Goal: Information Seeking & Learning: Learn about a topic

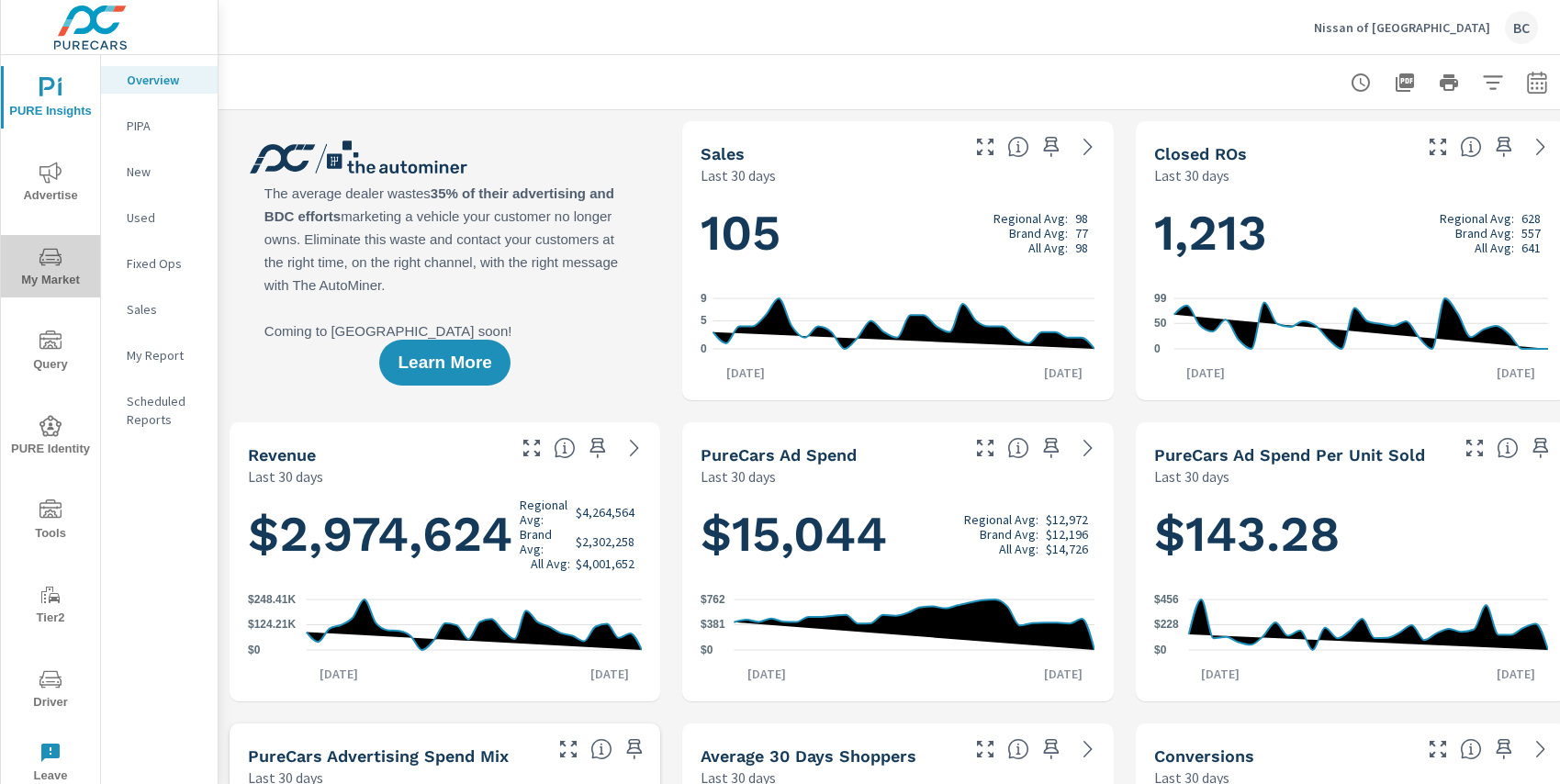
click at [52, 254] on icon "nav menu" at bounding box center [50, 256] width 22 height 22
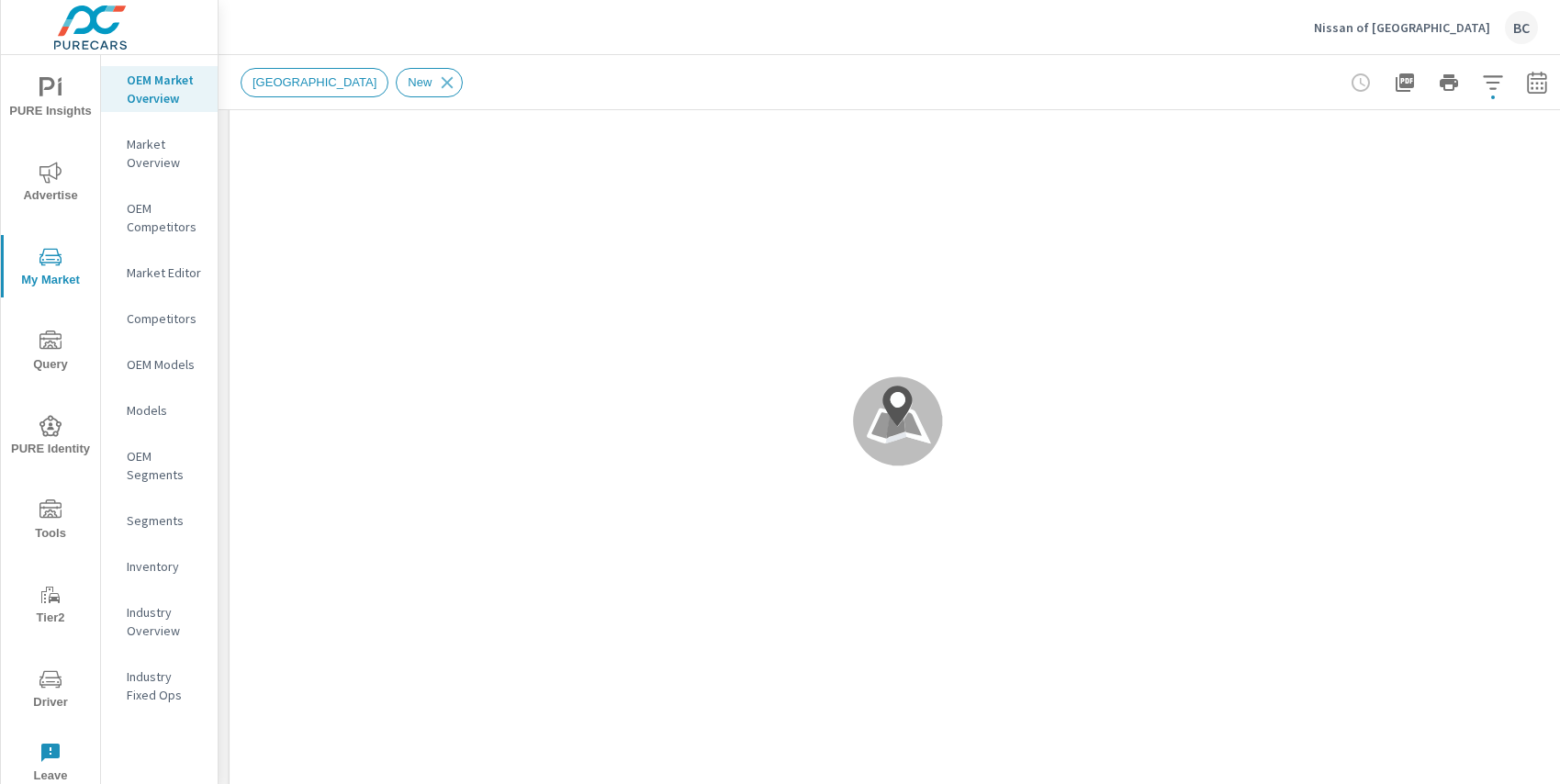
scroll to position [184, 0]
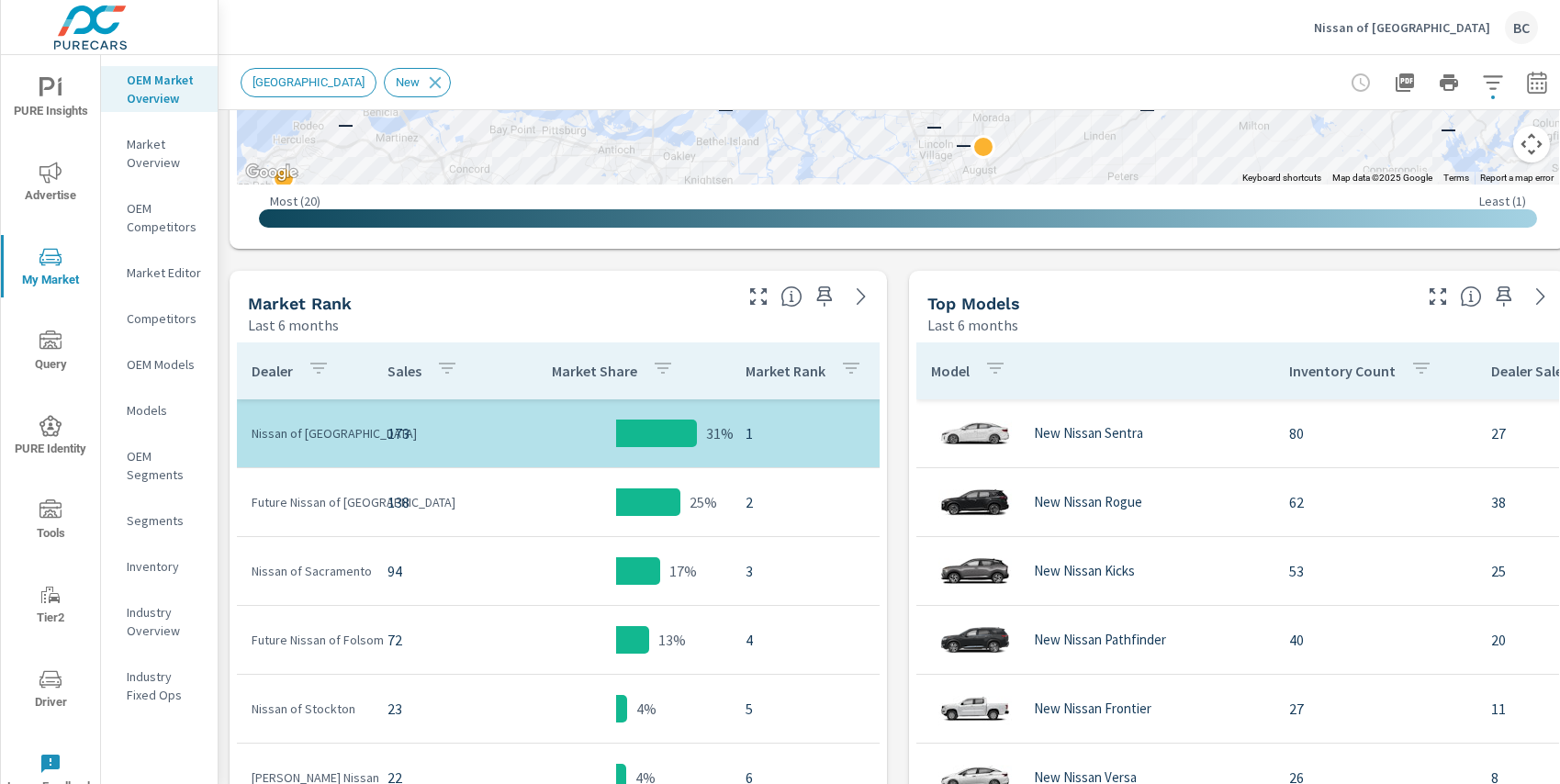
scroll to position [775, 0]
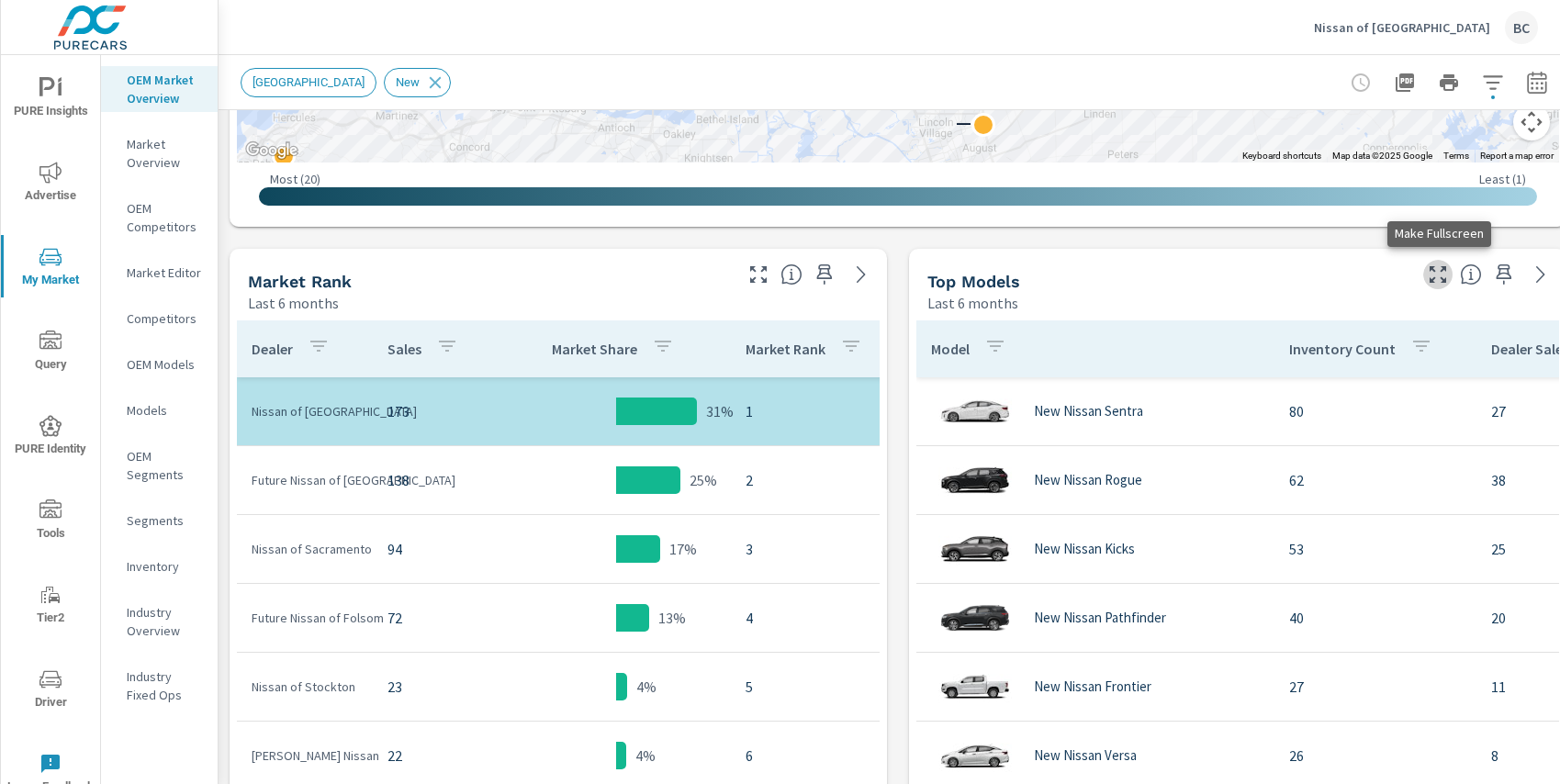
click at [1439, 279] on icon "button" at bounding box center [1438, 274] width 22 height 22
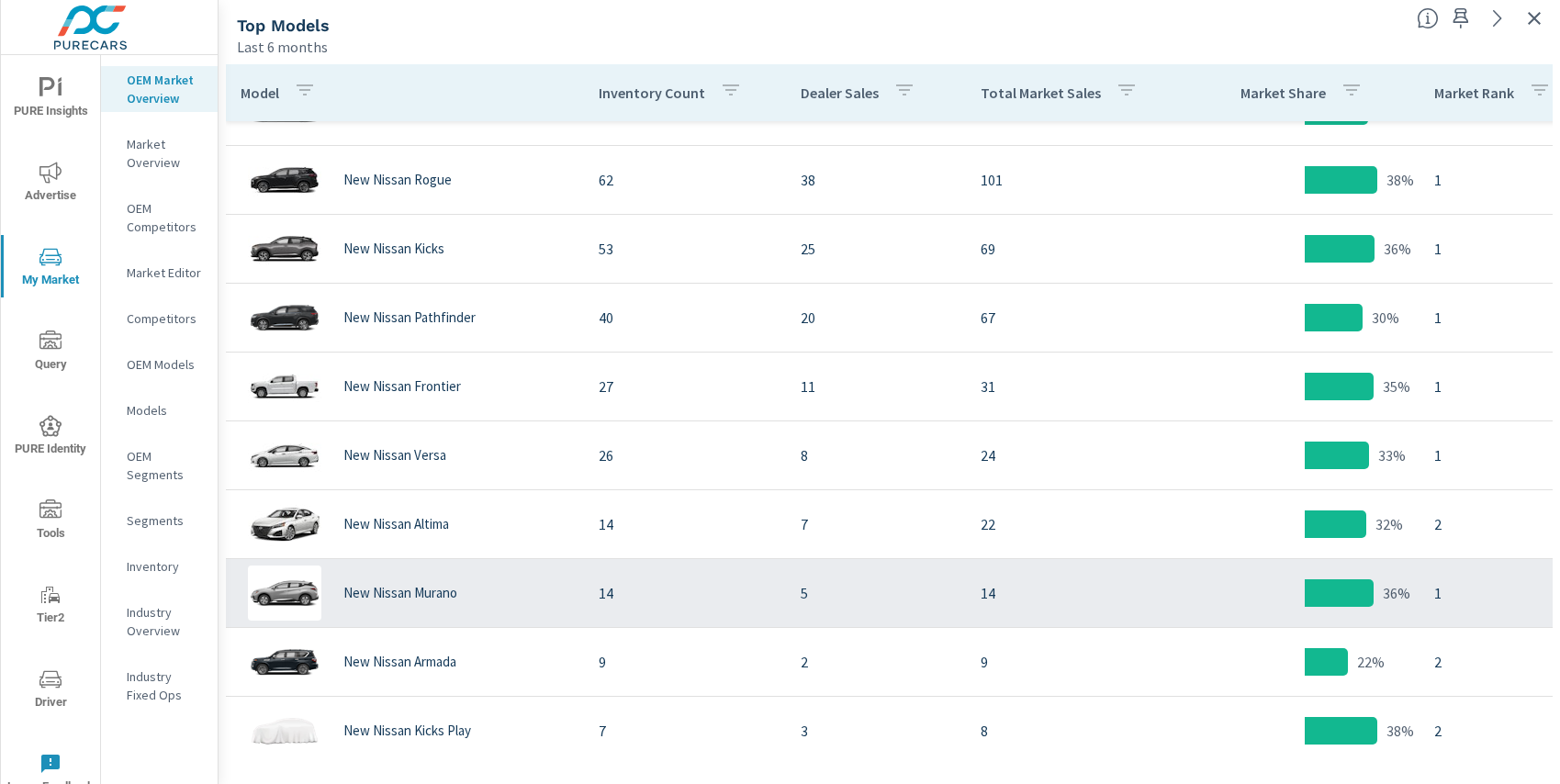
scroll to position [71, 0]
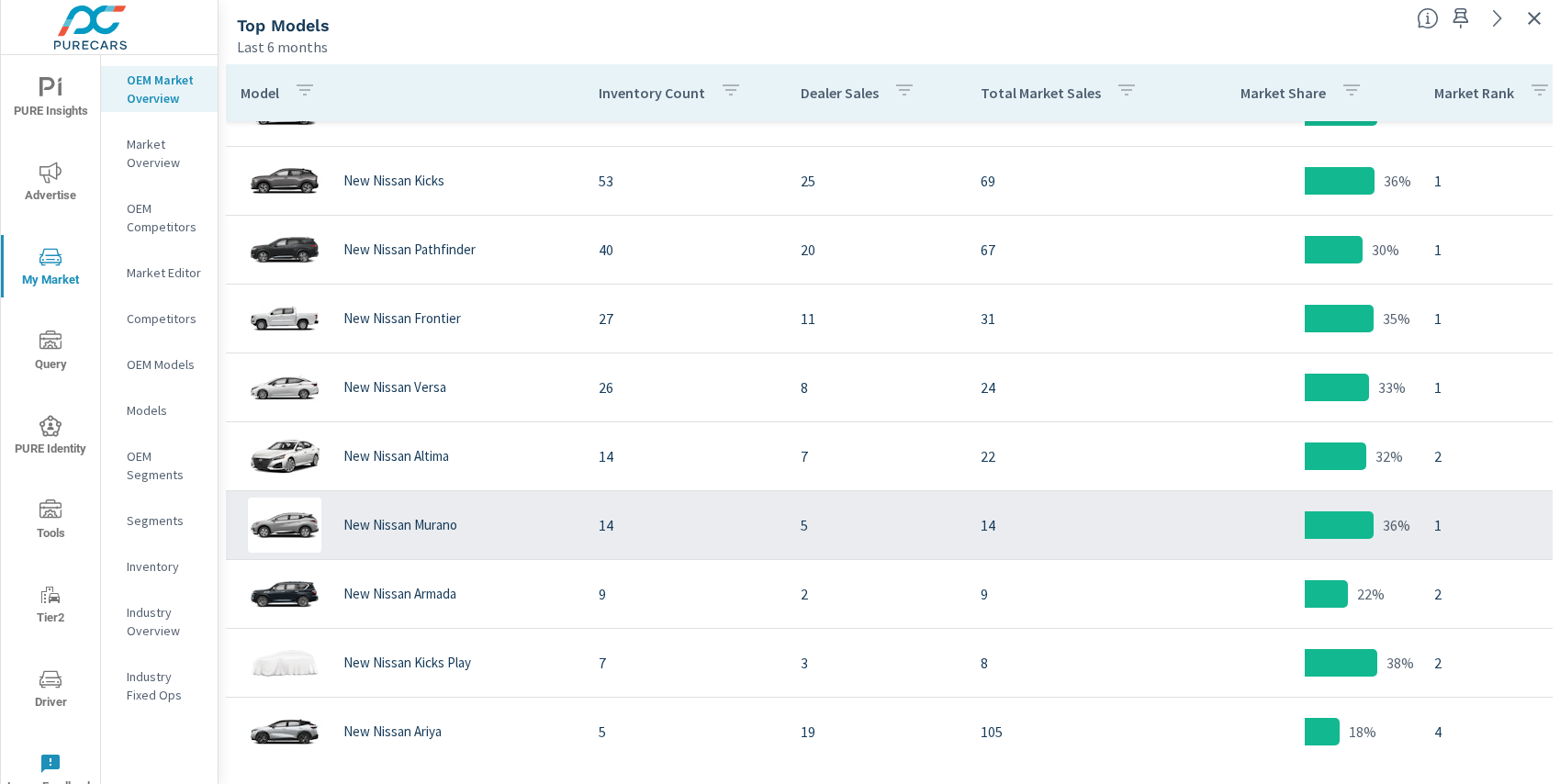
scroll to position [237, 0]
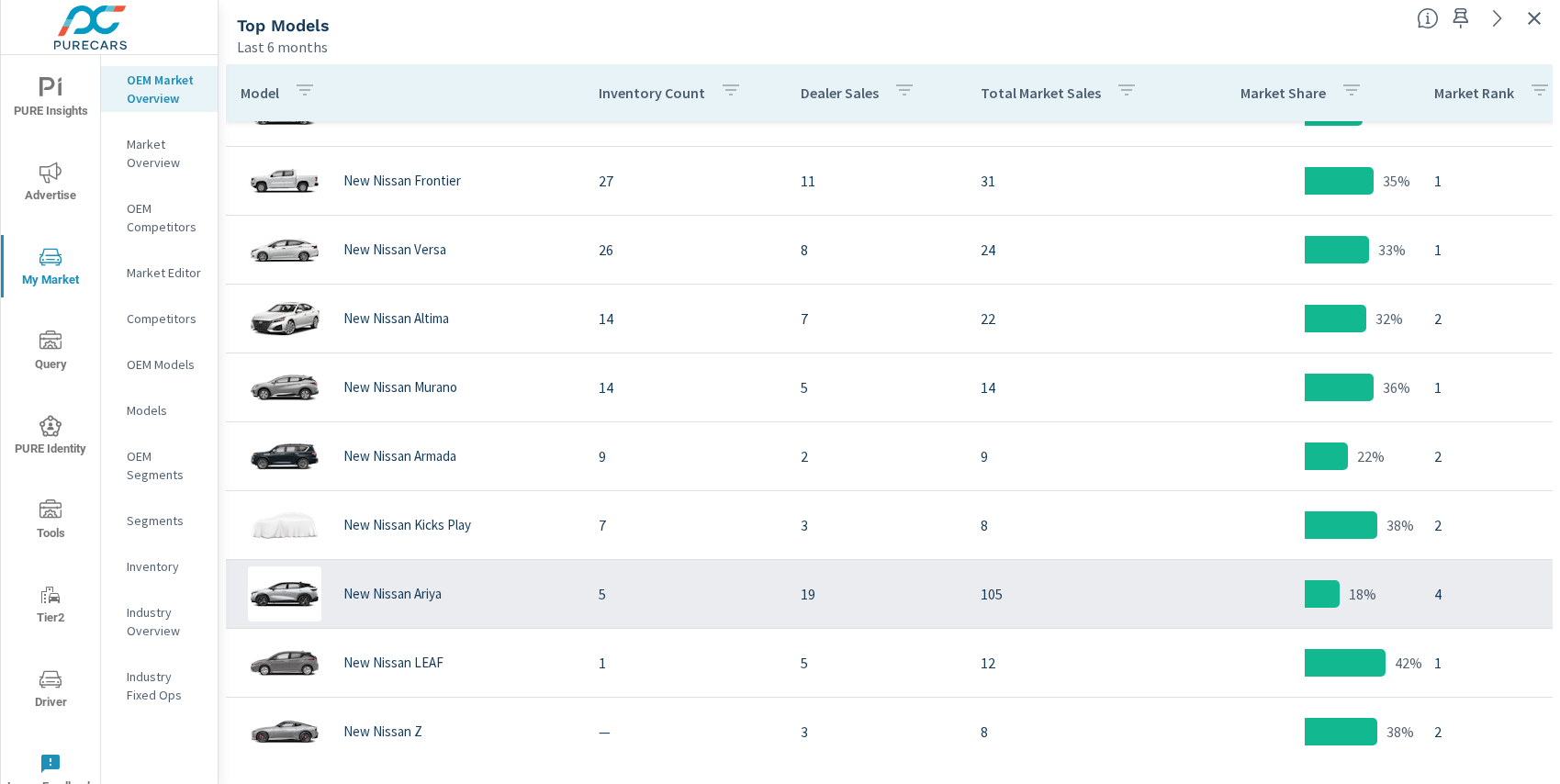
scroll to position [288, 0]
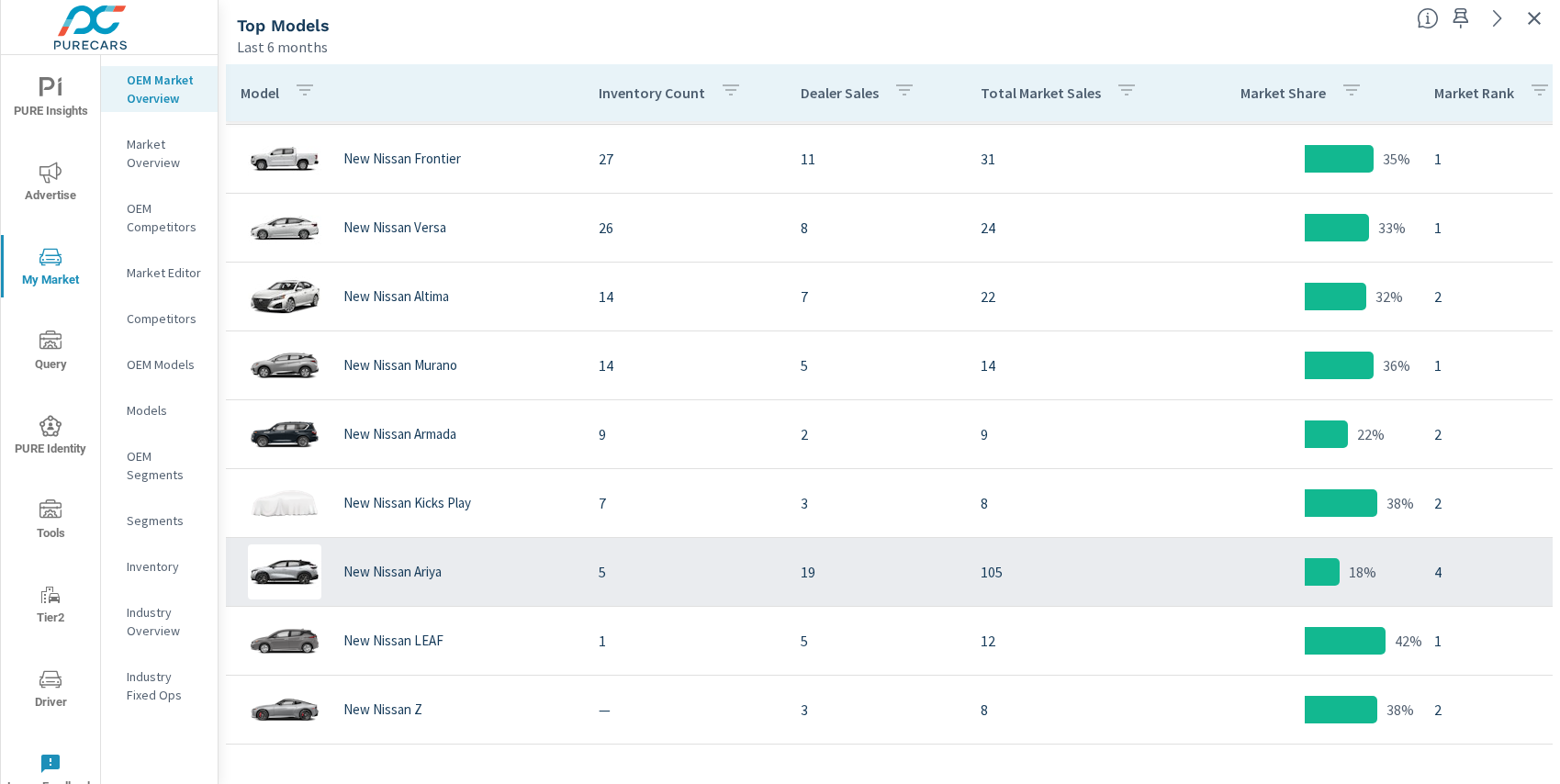
scroll to position [288, 0]
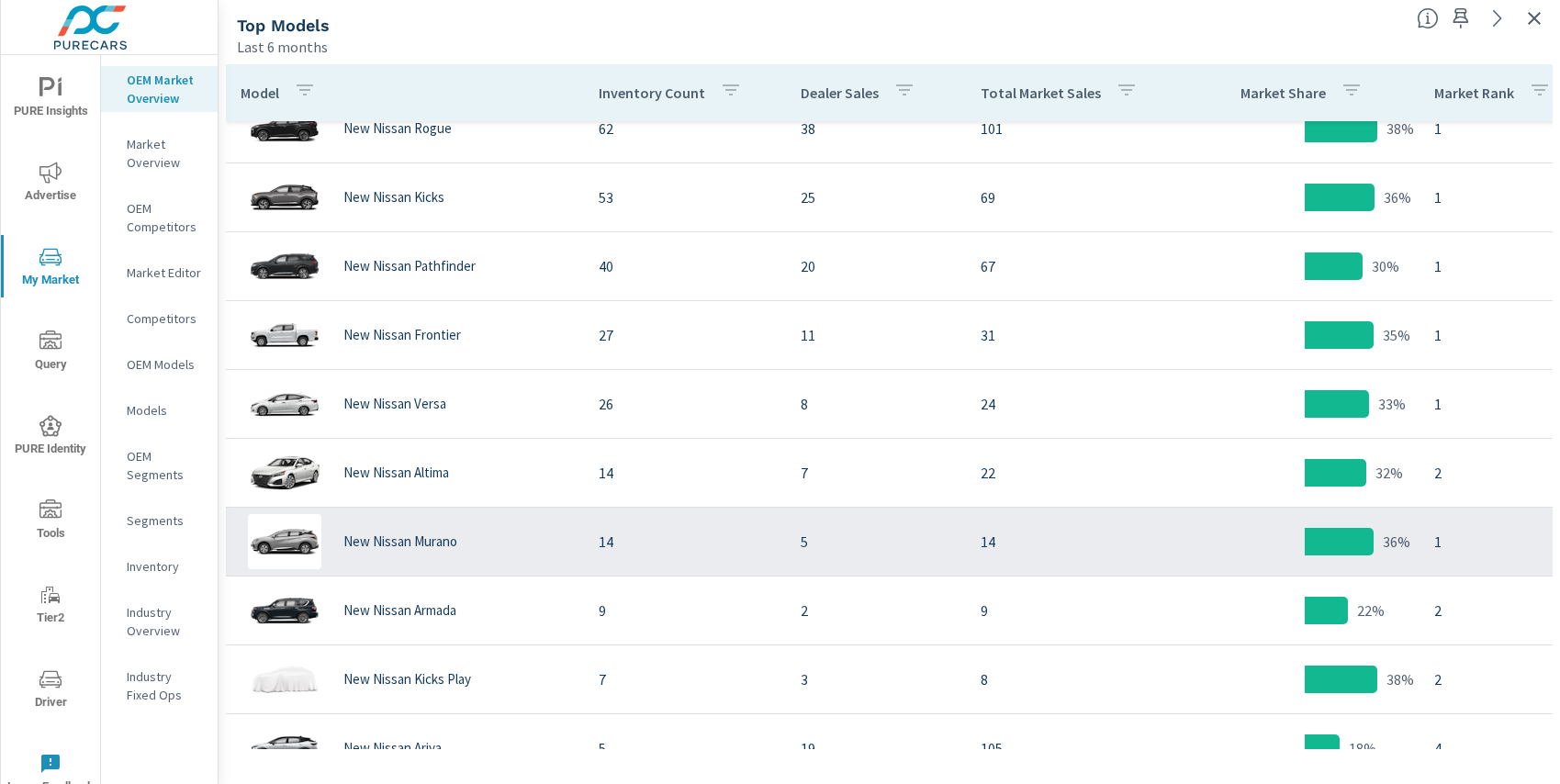
scroll to position [38, 0]
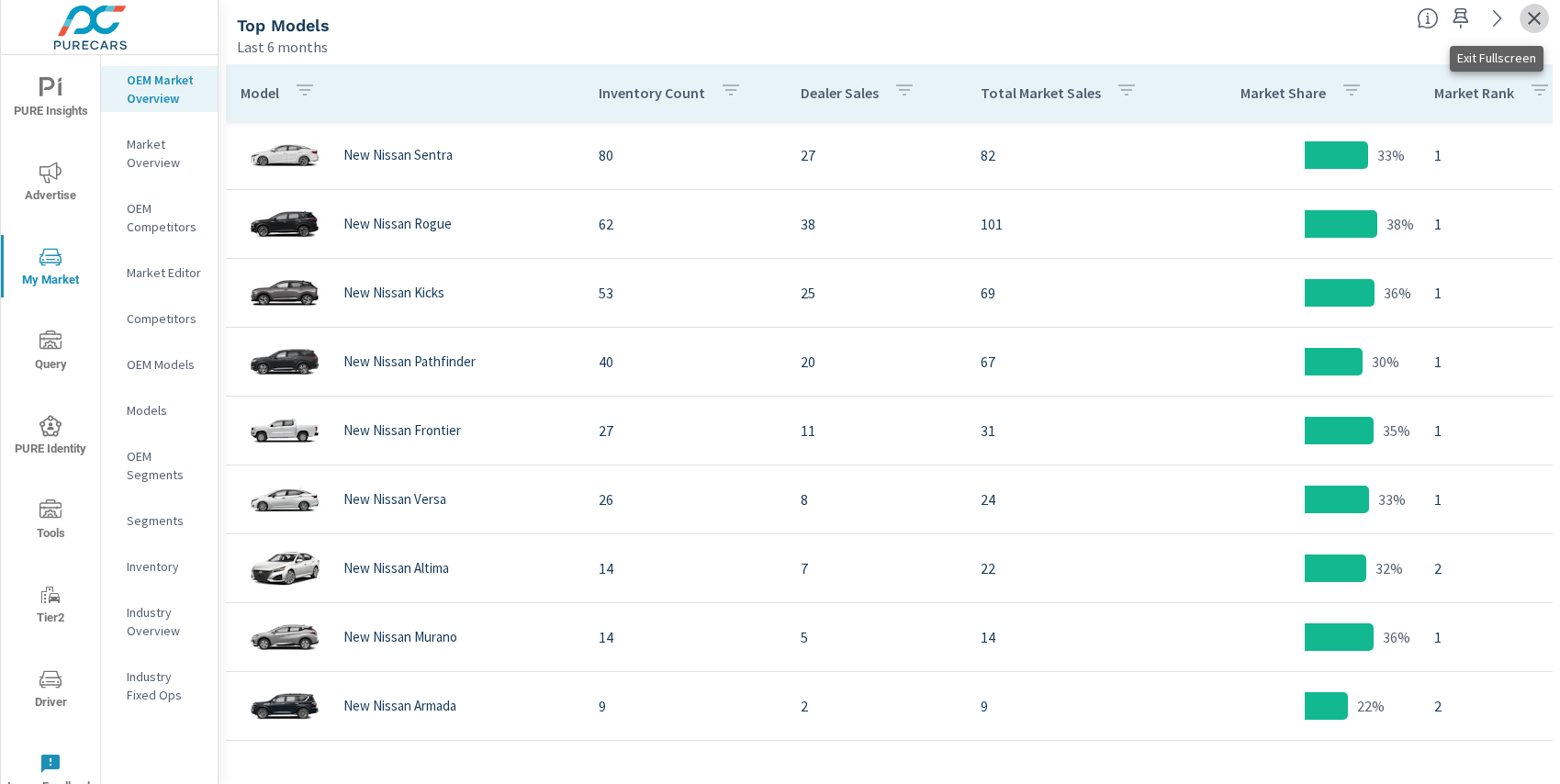
click at [1539, 26] on icon "button" at bounding box center [1534, 18] width 22 height 22
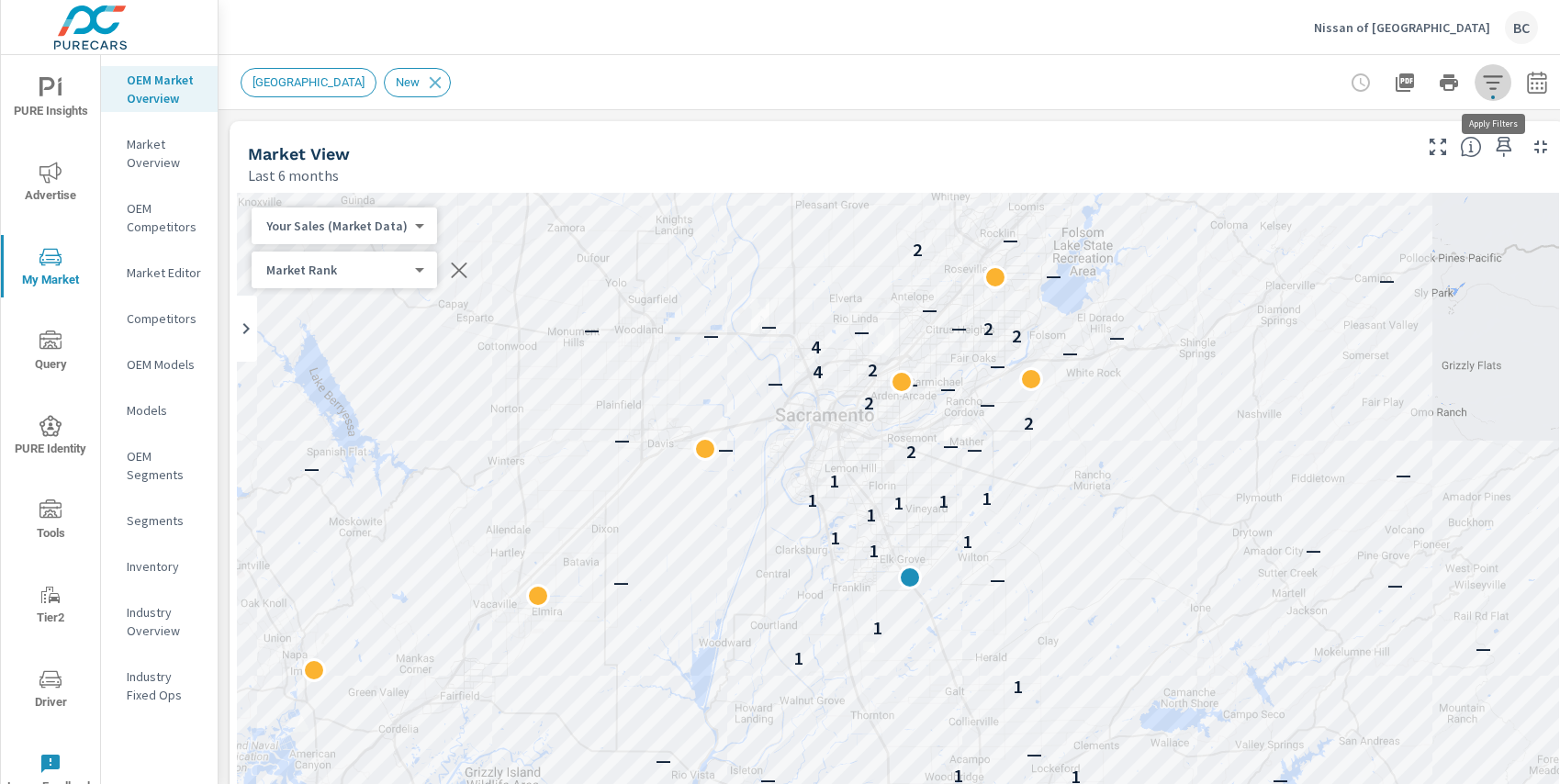
click at [1493, 86] on icon "button" at bounding box center [1492, 82] width 22 height 22
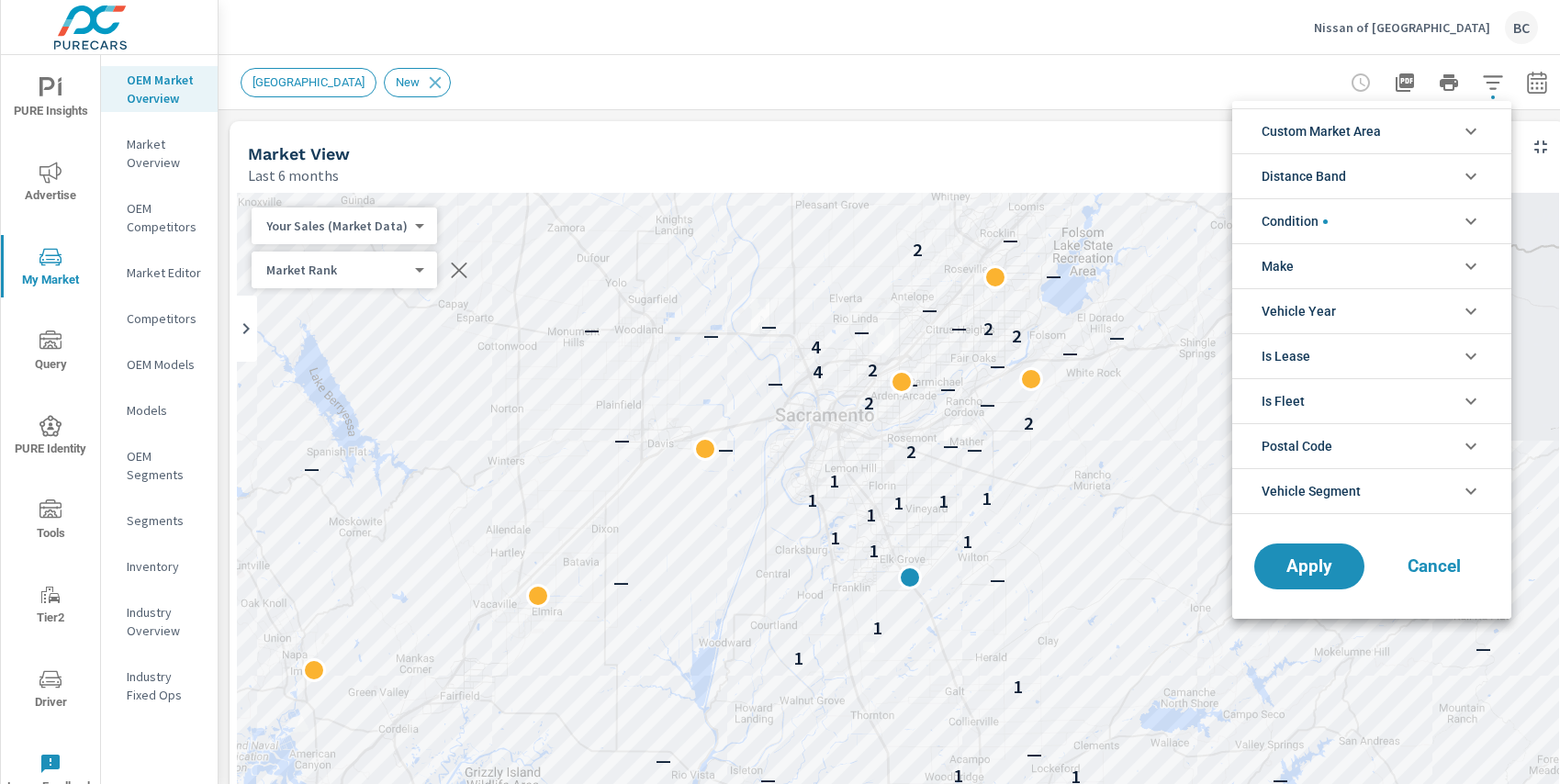
click at [1533, 86] on div at bounding box center [780, 392] width 1560 height 784
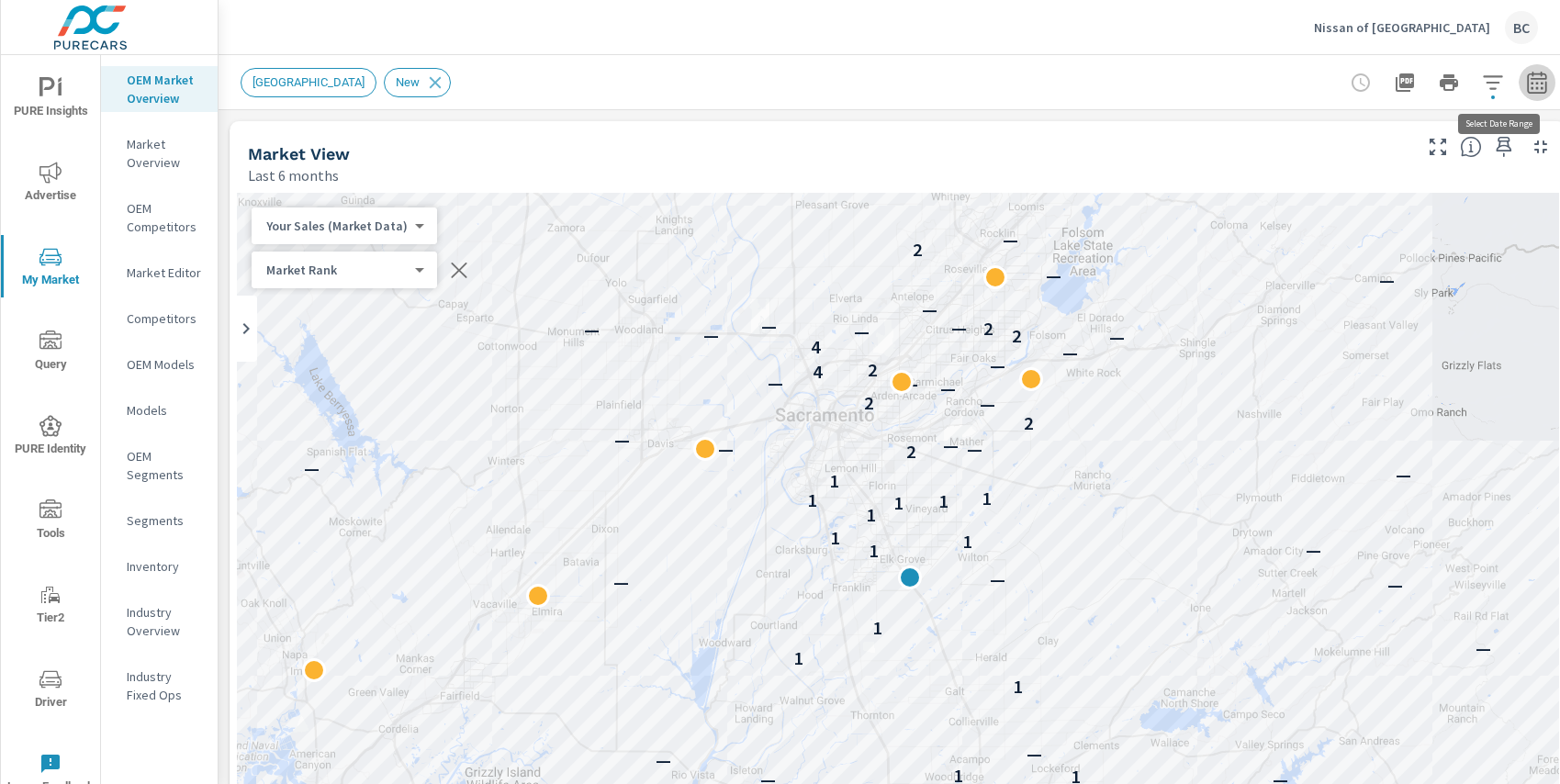
click at [1538, 86] on icon "button" at bounding box center [1537, 82] width 22 height 22
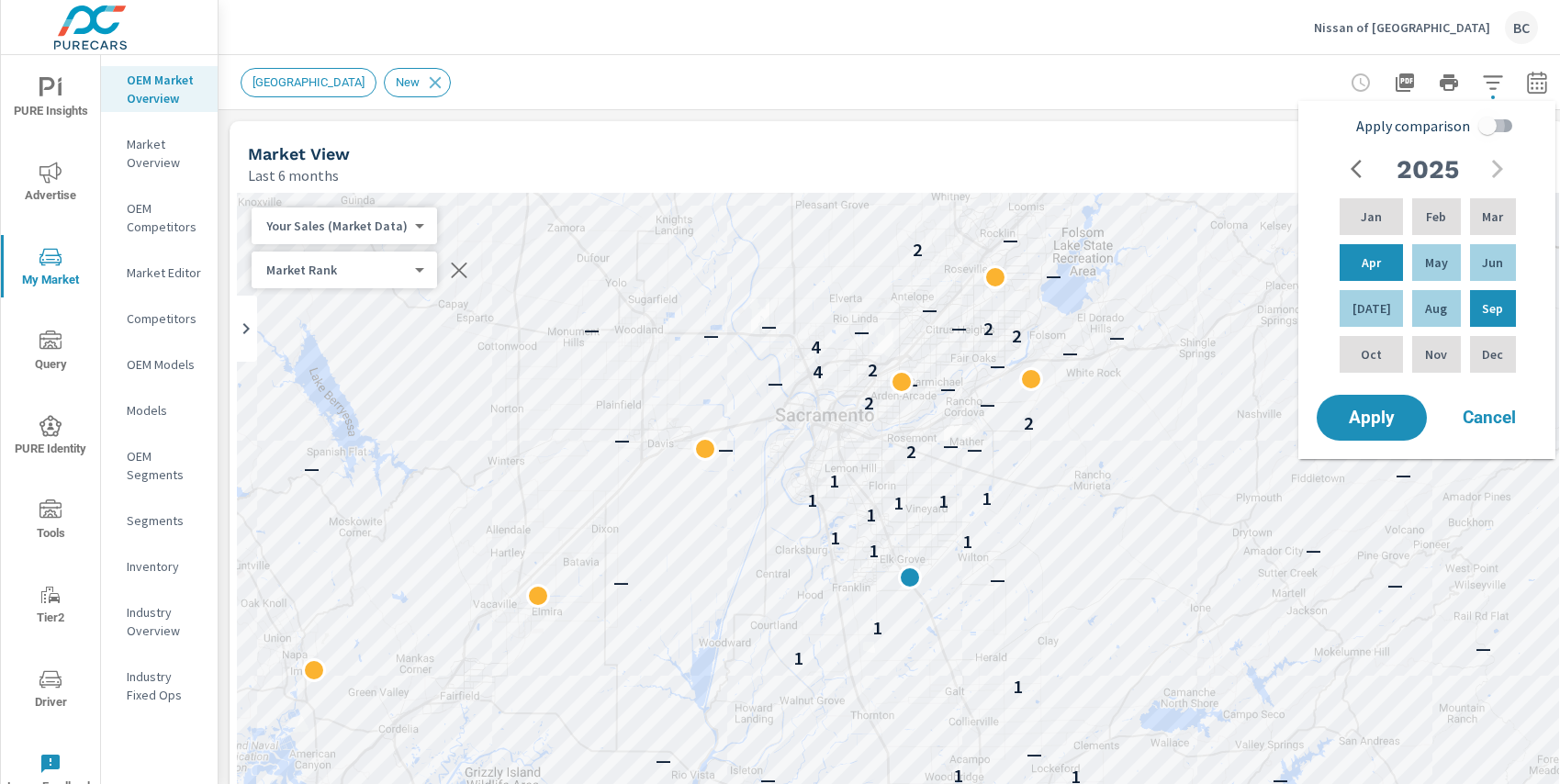
click at [1489, 116] on input "Apply comparison" at bounding box center [1487, 126] width 105 height 35
checkbox input "true"
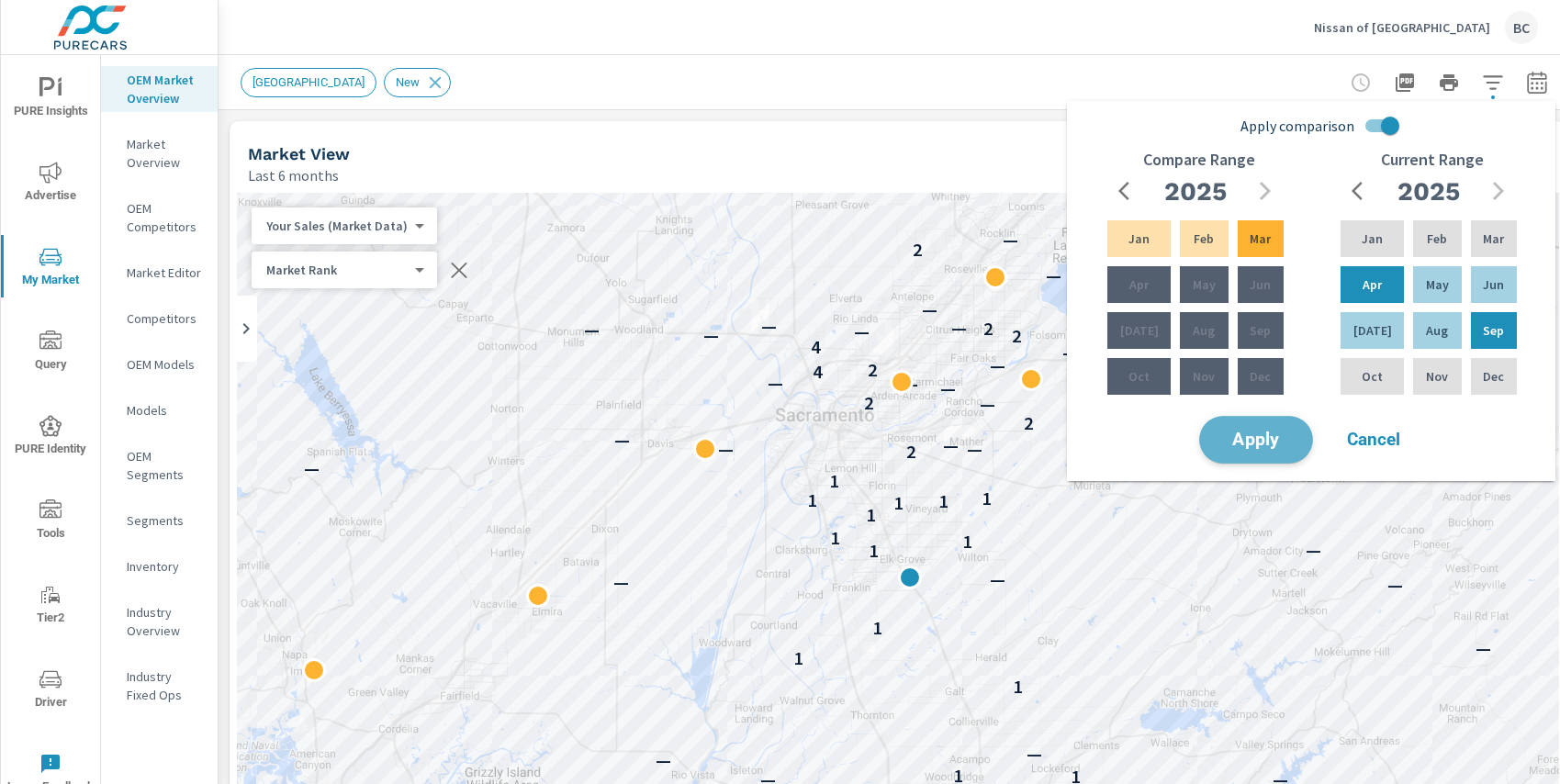
click at [1258, 441] on span "Apply" at bounding box center [1256, 440] width 76 height 17
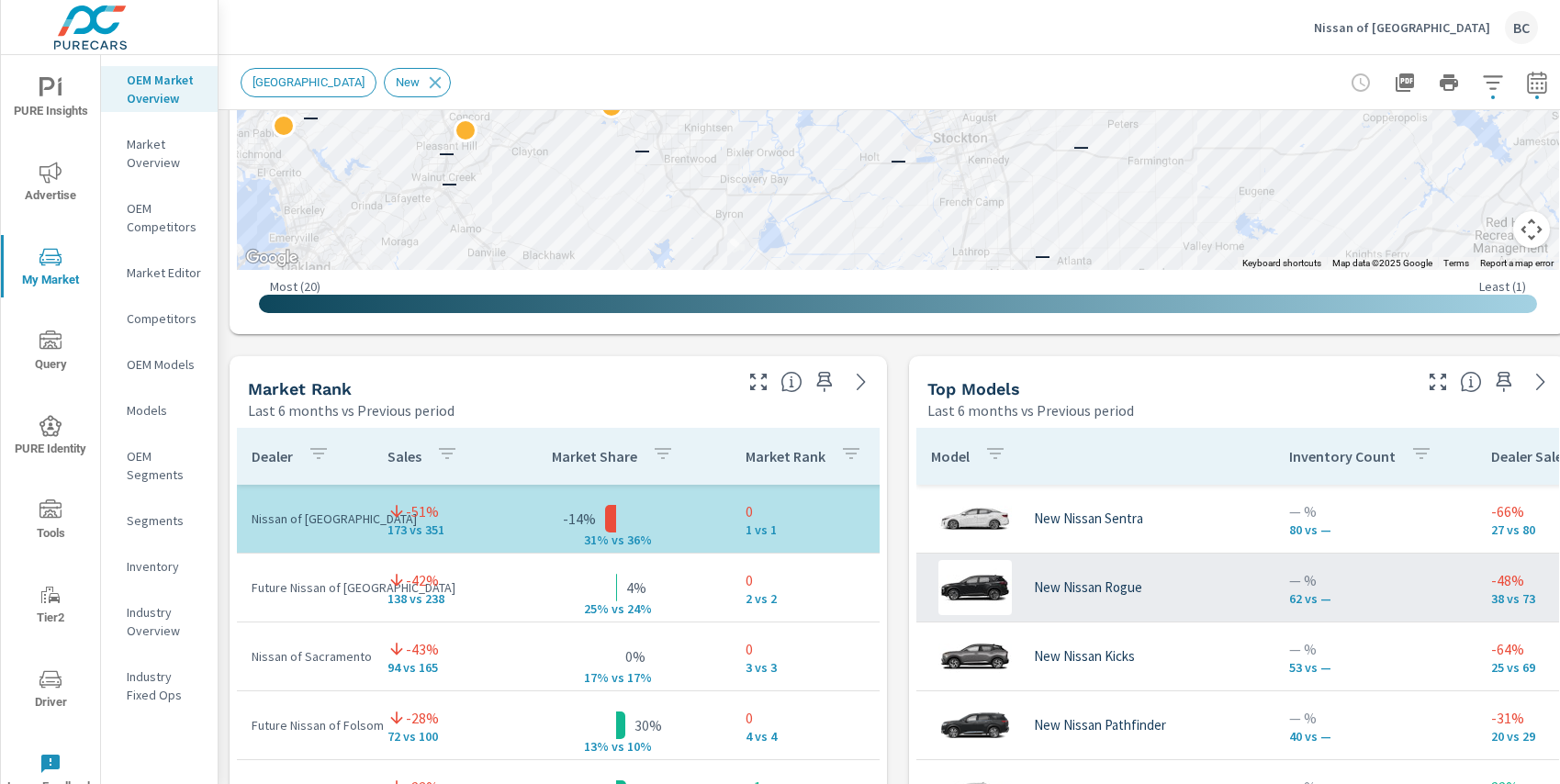
scroll to position [938, 0]
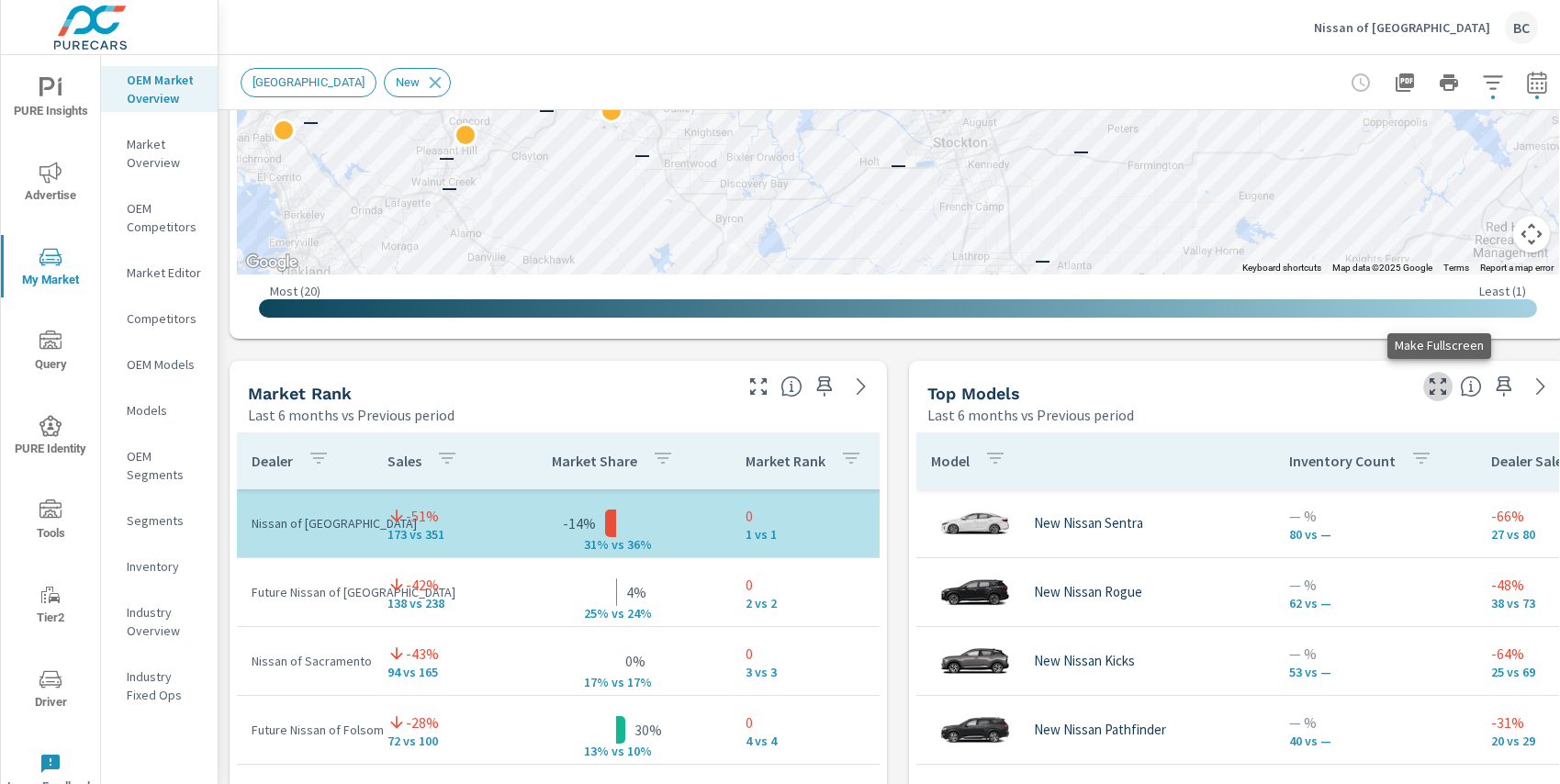
click at [1438, 387] on icon "button" at bounding box center [1438, 386] width 22 height 22
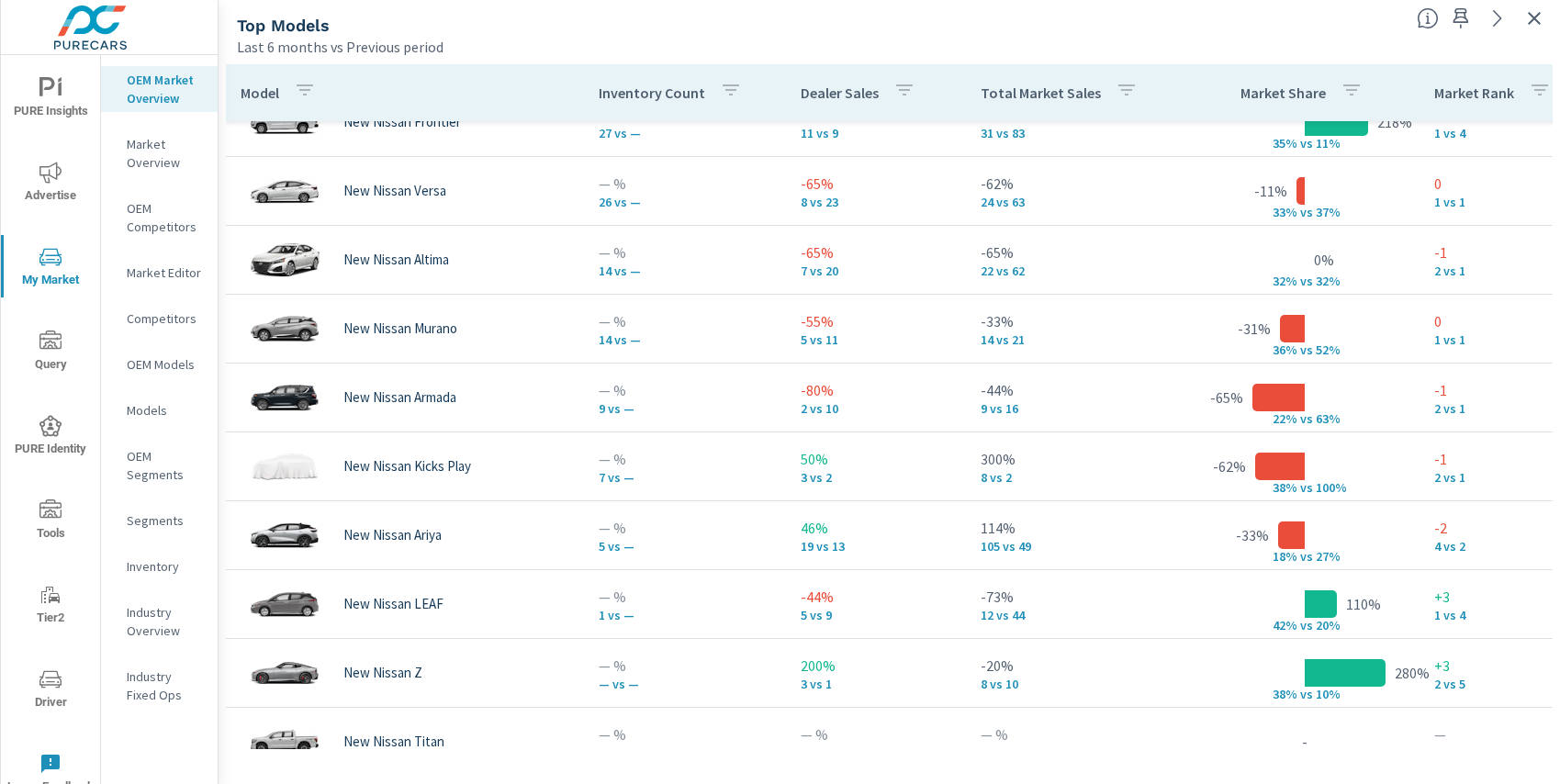
scroll to position [335, 0]
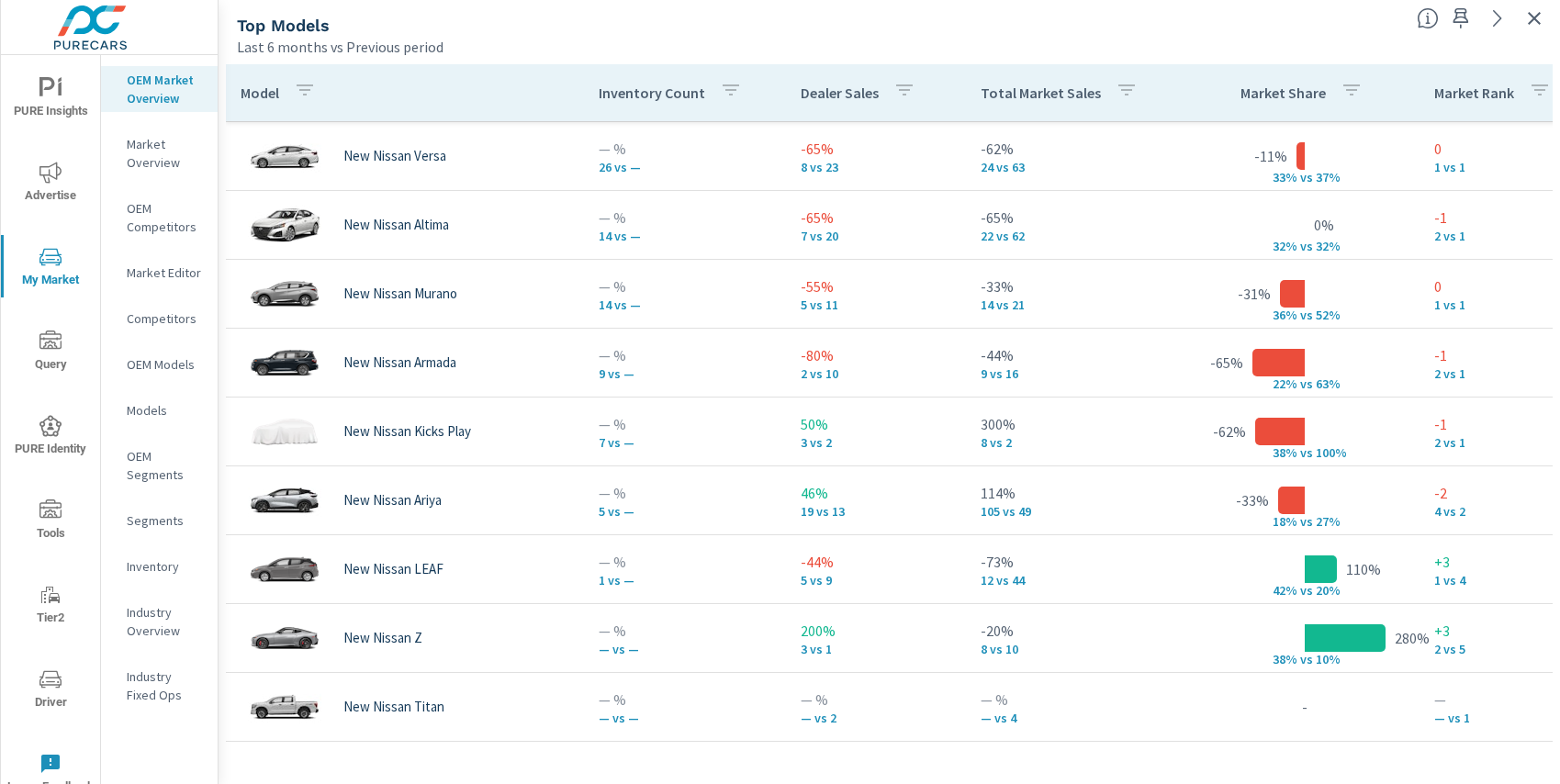
scroll to position [357, 0]
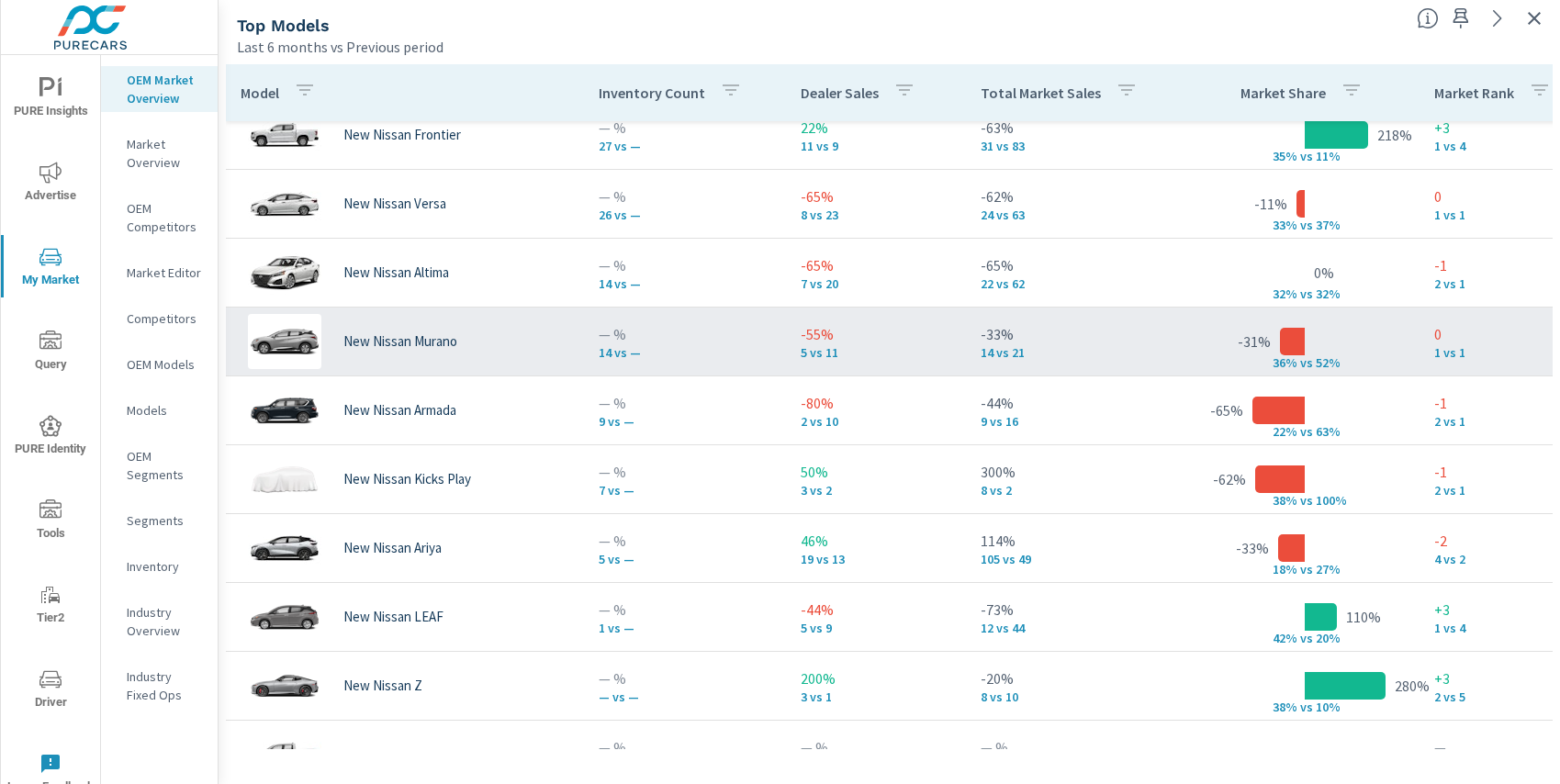
scroll to position [299, 0]
